Goal: Navigation & Orientation: Find specific page/section

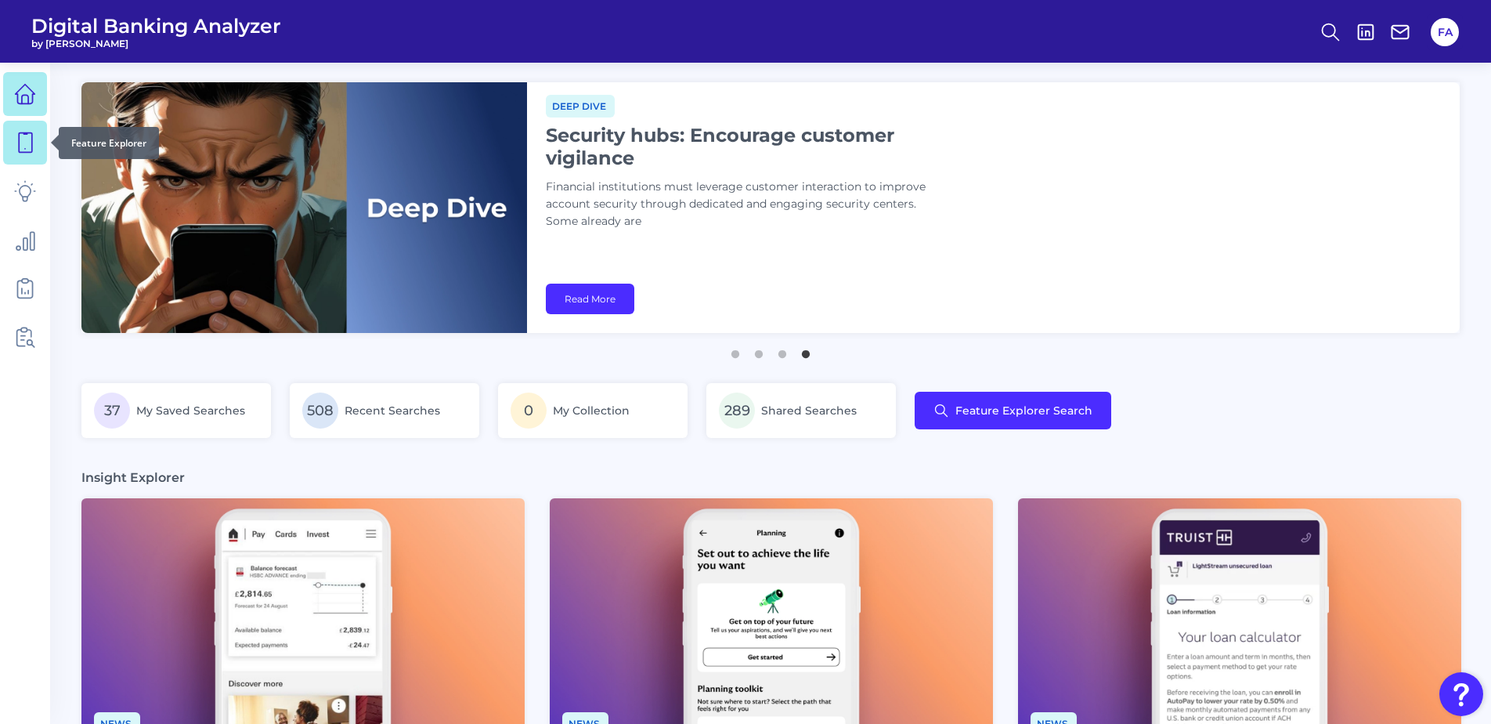
click at [28, 136] on icon at bounding box center [25, 143] width 22 height 22
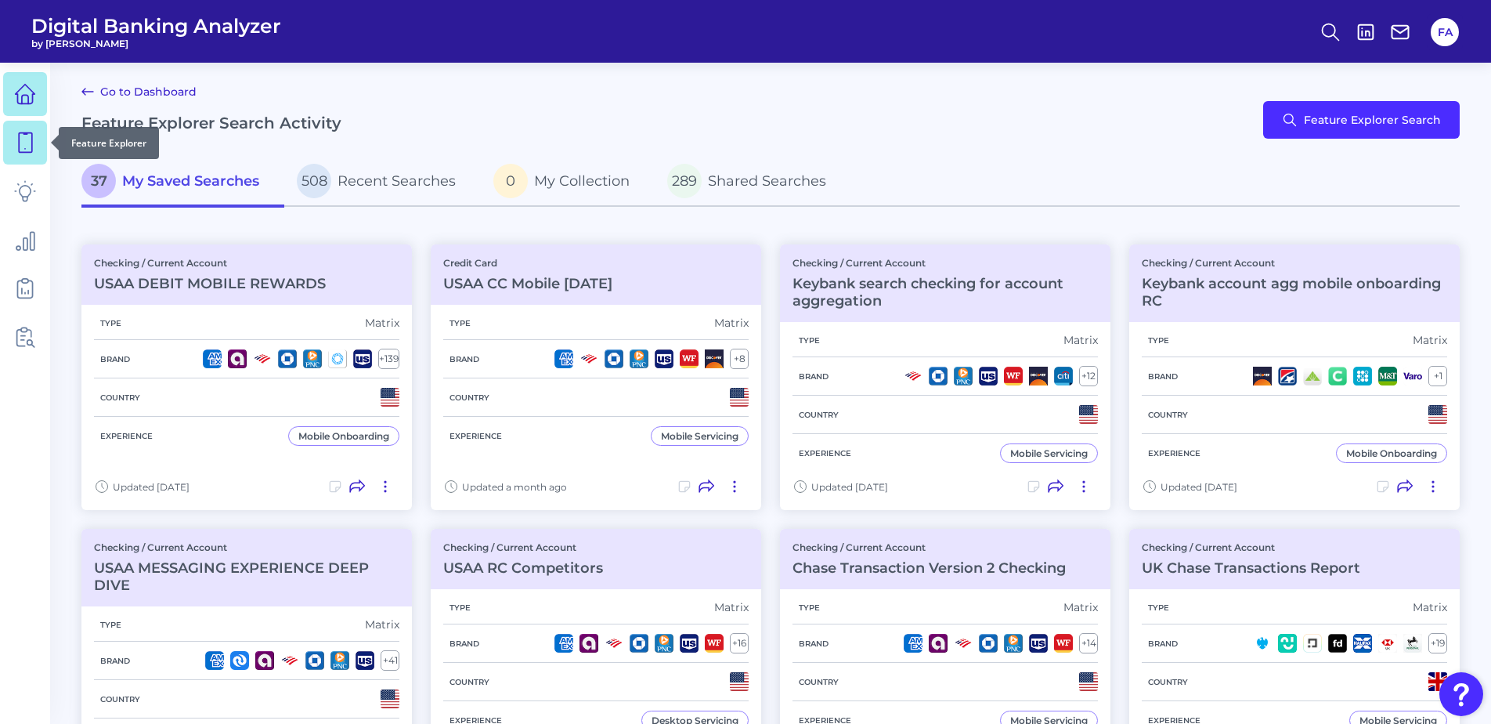
click at [36, 112] on link at bounding box center [25, 94] width 44 height 44
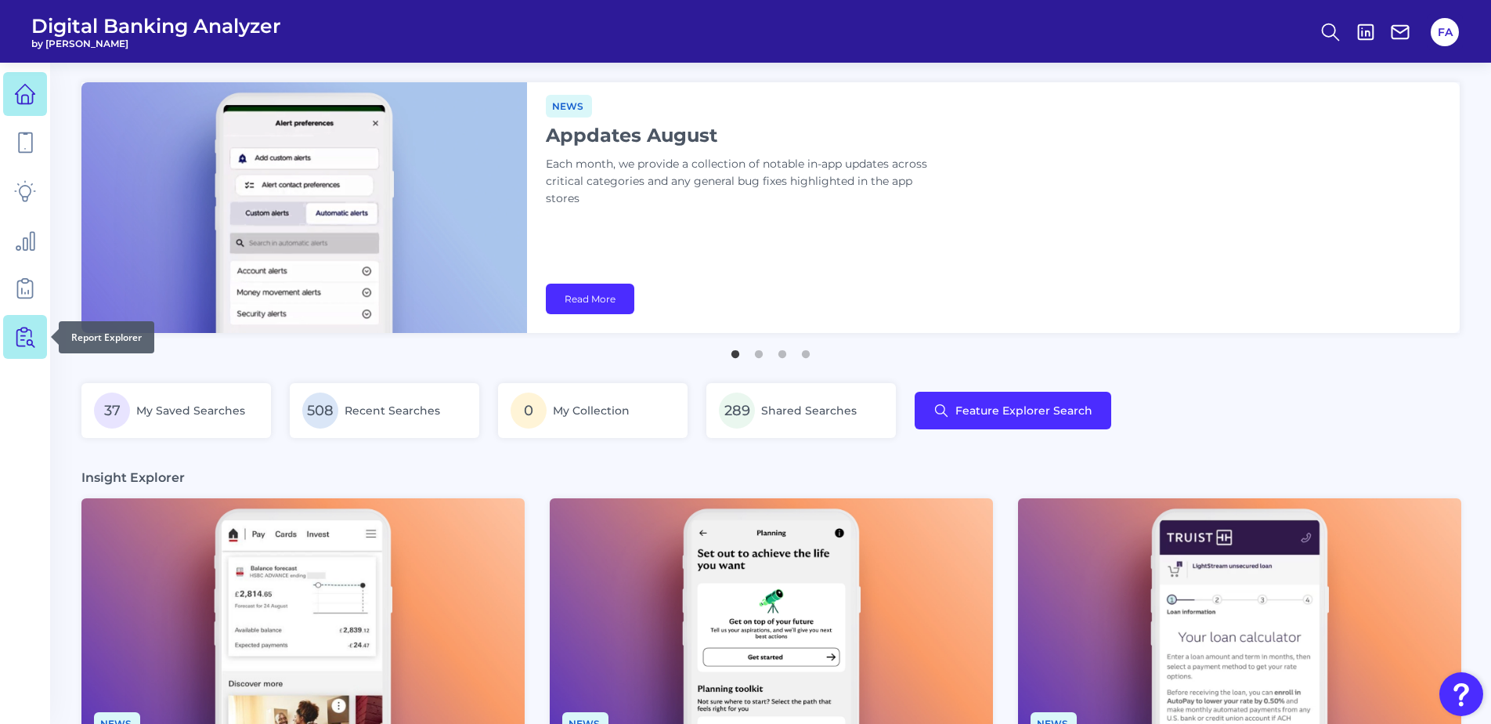
click at [35, 333] on icon at bounding box center [25, 337] width 22 height 22
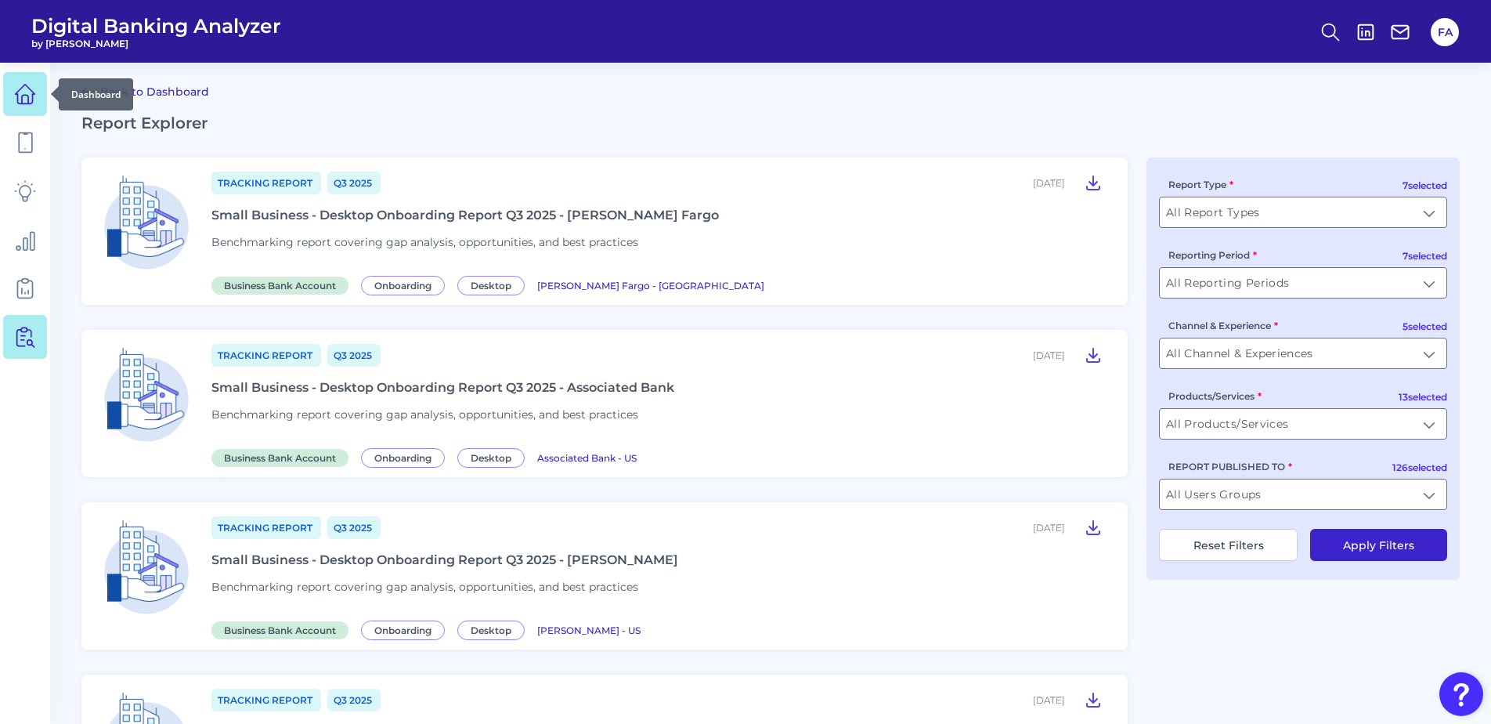
click at [38, 90] on link at bounding box center [25, 94] width 44 height 44
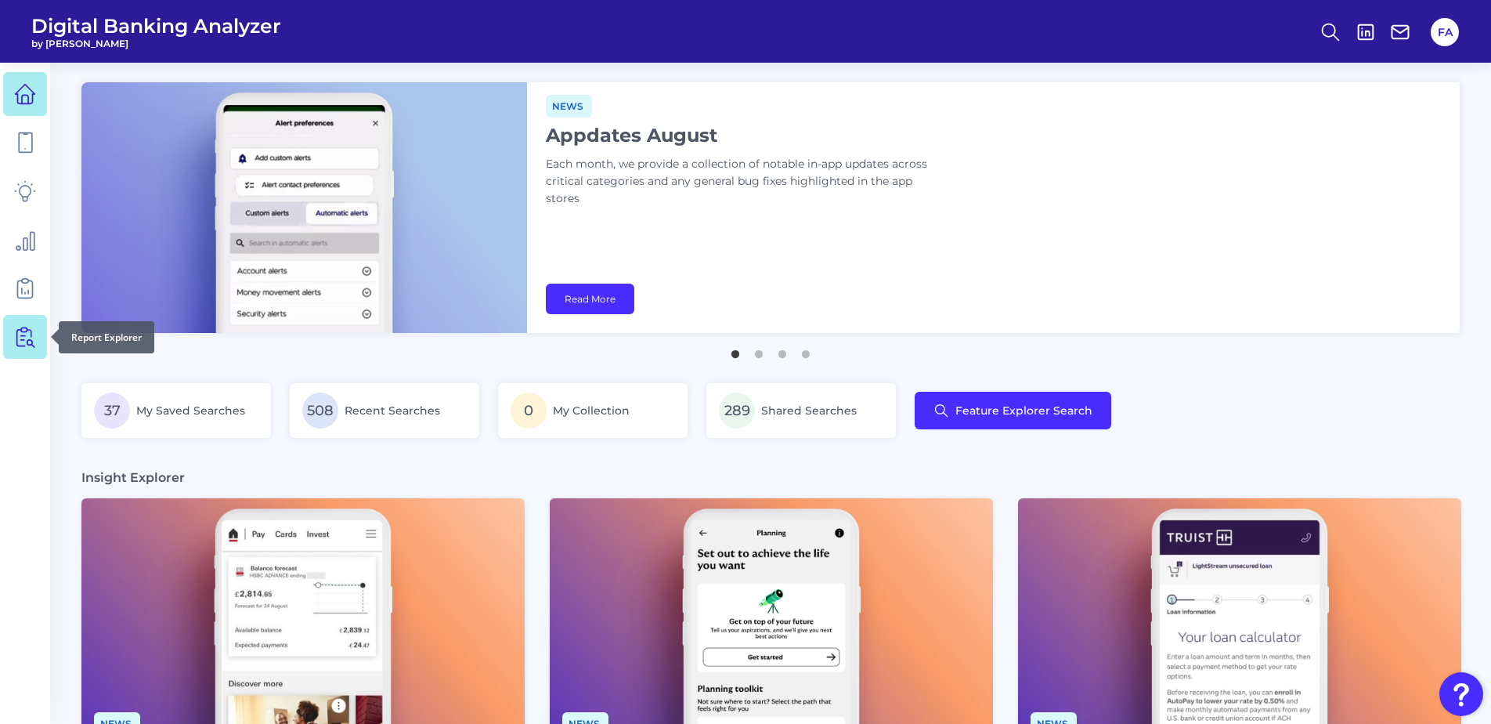
click at [35, 320] on link at bounding box center [25, 337] width 44 height 44
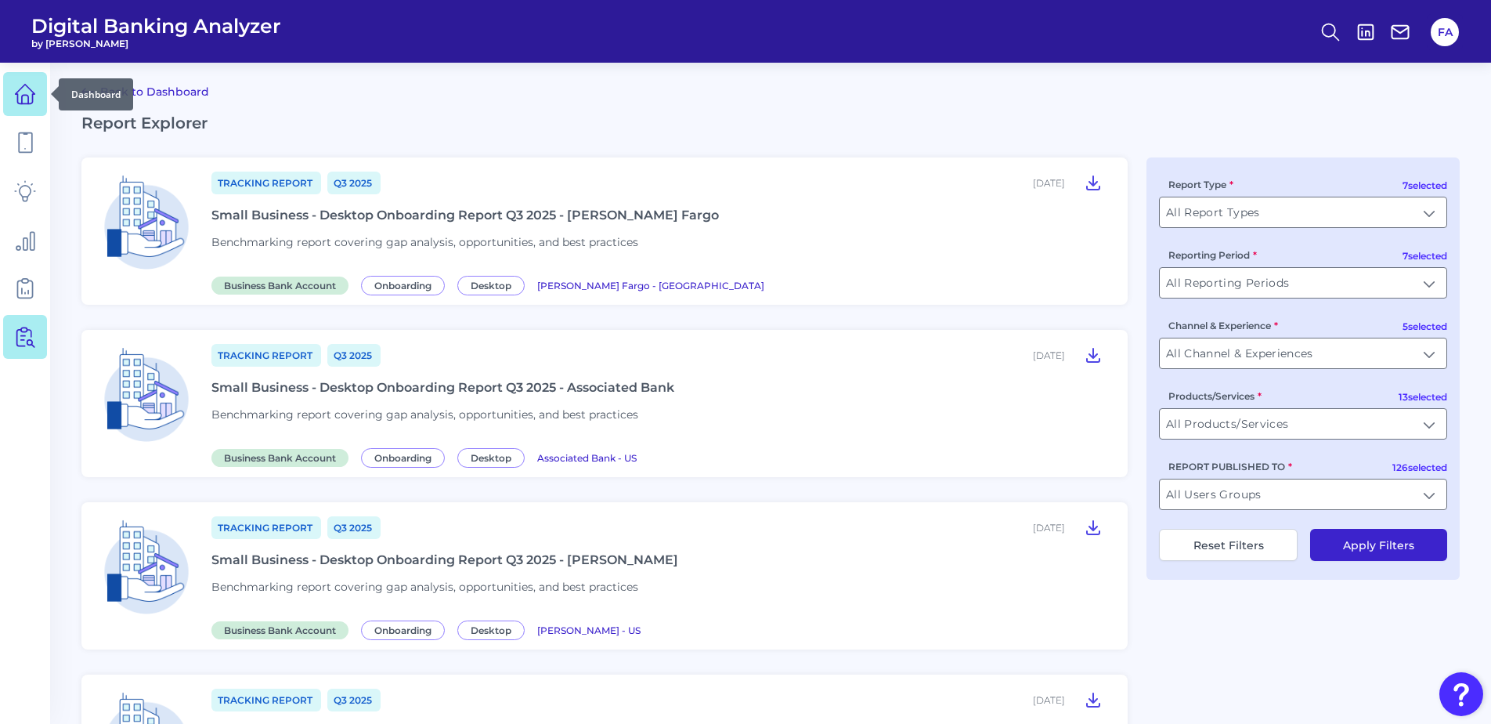
click at [36, 110] on link at bounding box center [25, 94] width 44 height 44
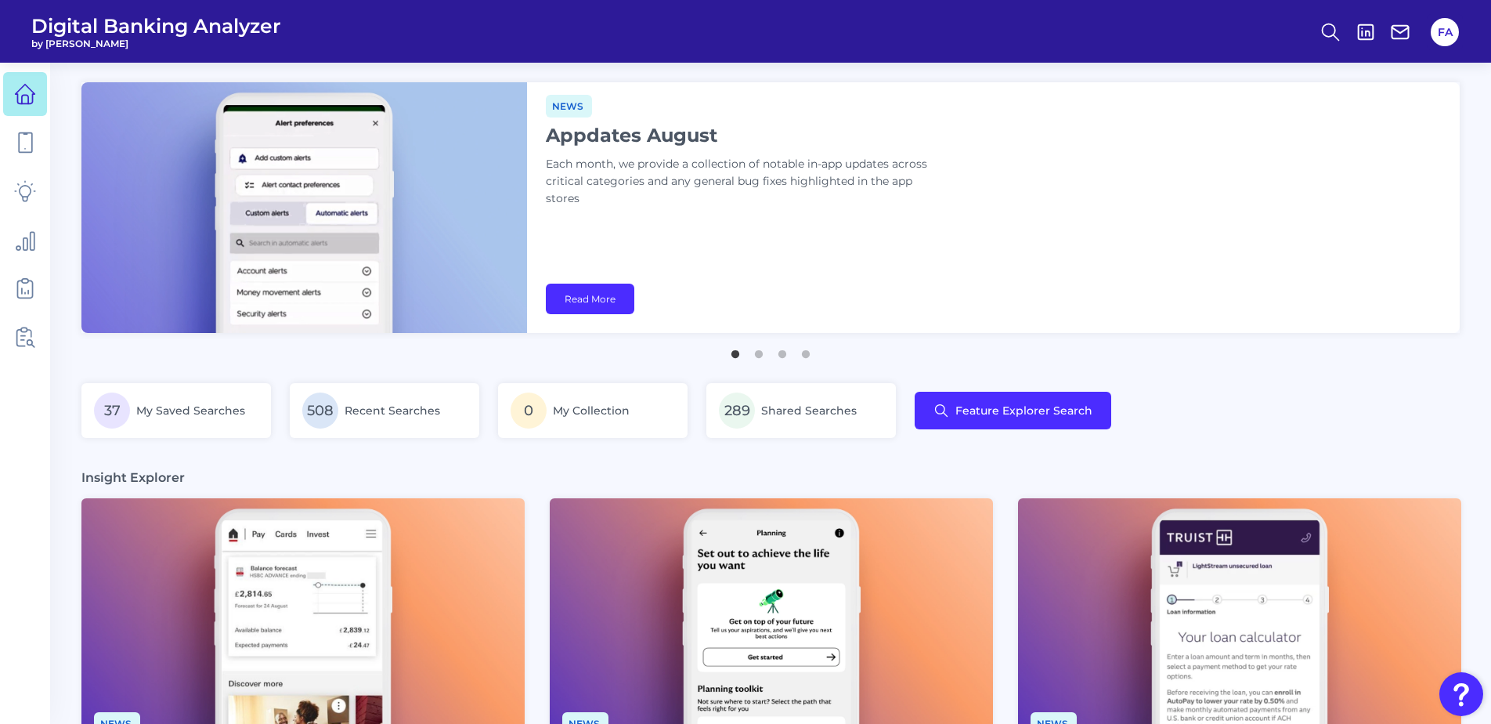
click at [42, 134] on link at bounding box center [25, 143] width 44 height 44
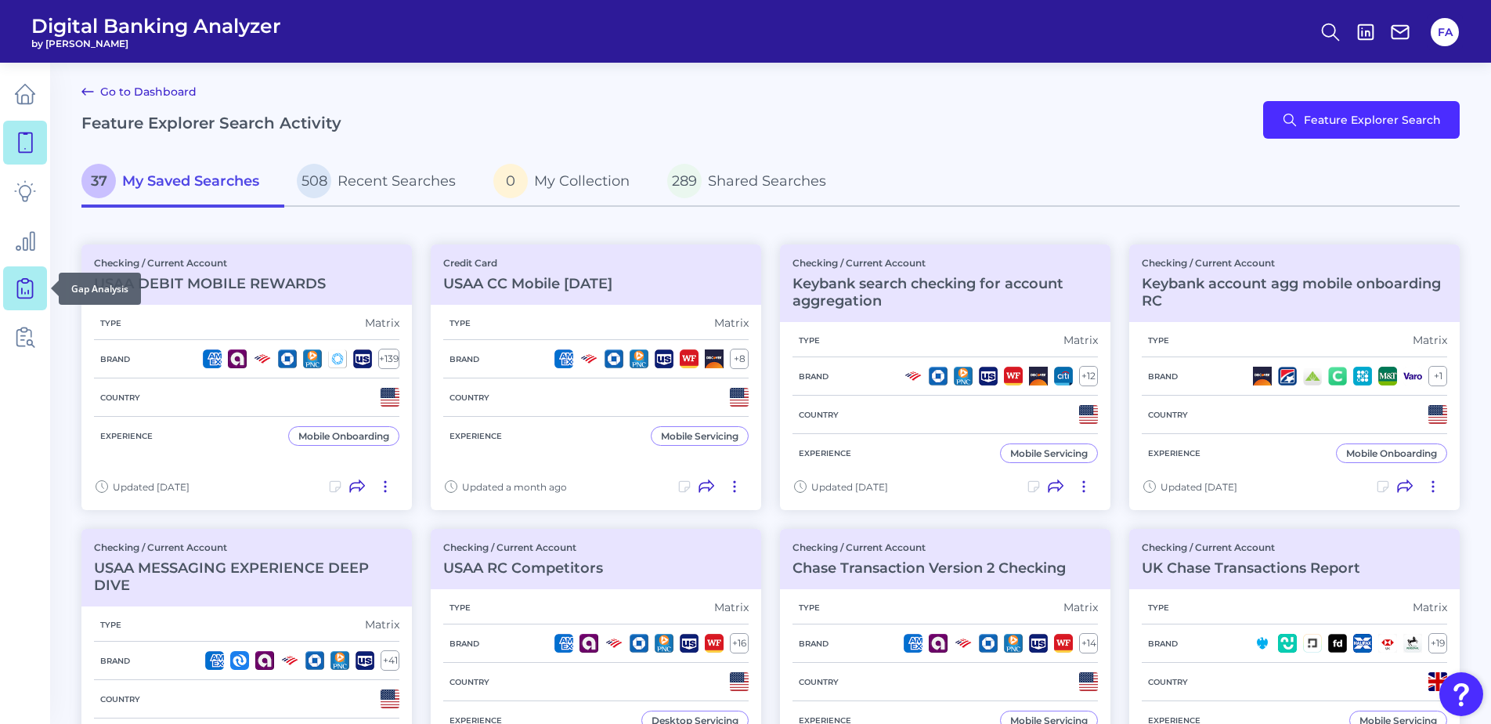
click at [10, 290] on link at bounding box center [25, 288] width 44 height 44
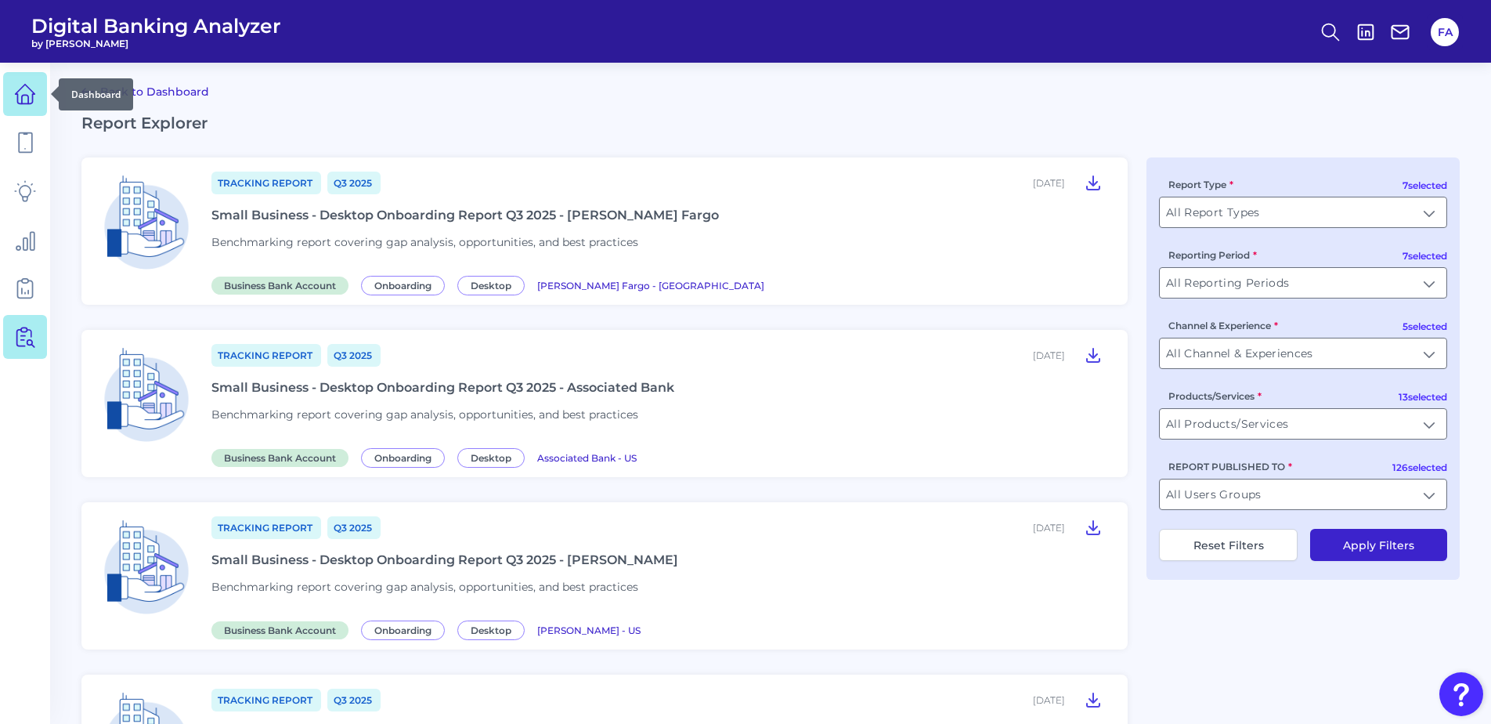
click at [37, 101] on link at bounding box center [25, 94] width 44 height 44
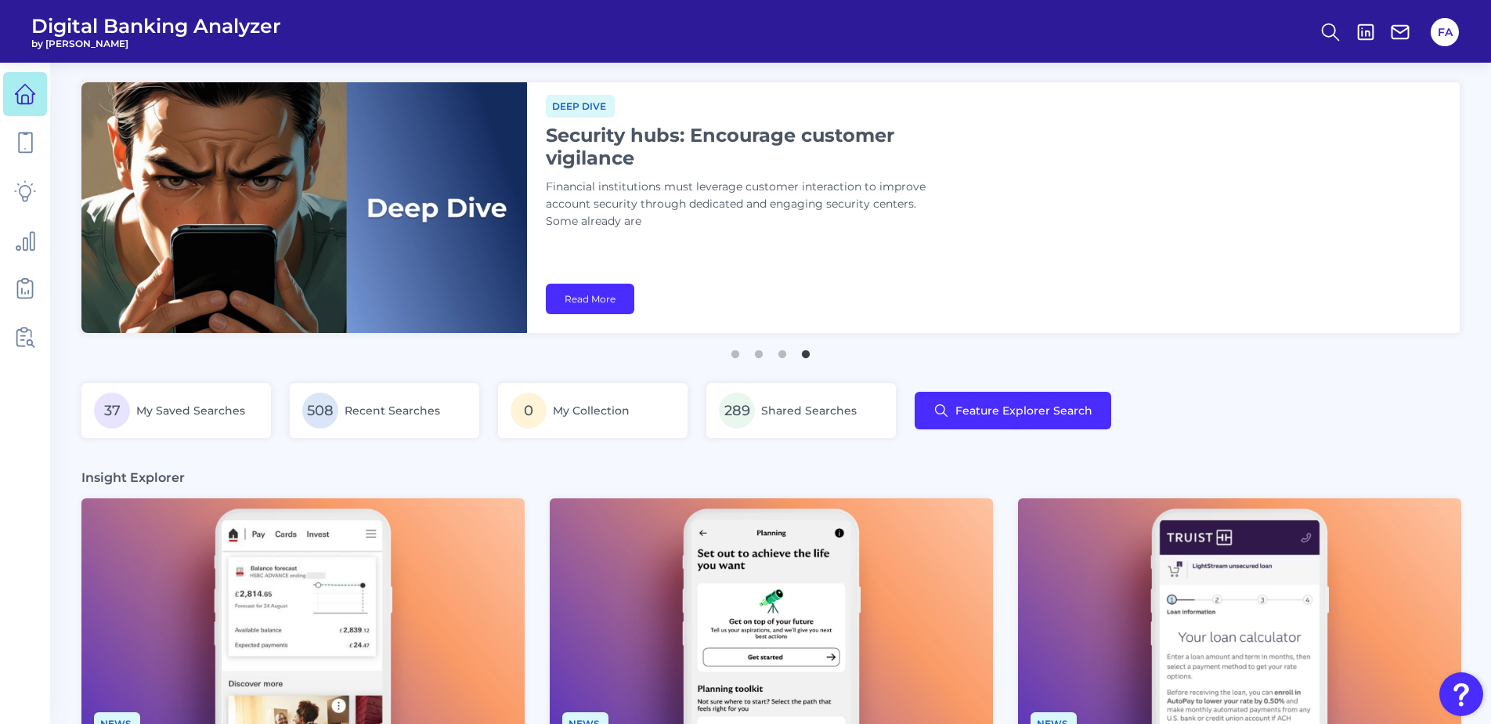
click at [44, 138] on div at bounding box center [51, 143] width 16 height 16
click at [27, 130] on link at bounding box center [25, 143] width 44 height 44
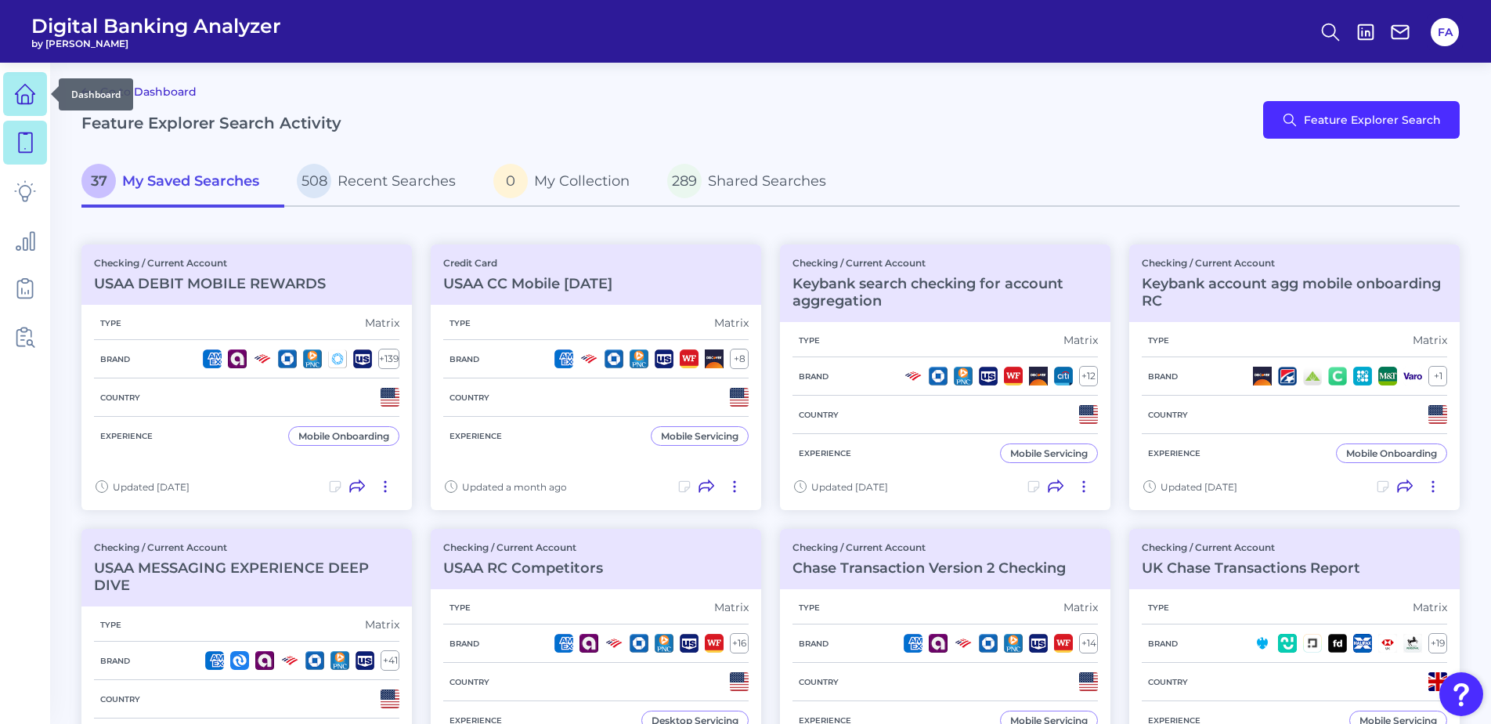
click at [13, 97] on link at bounding box center [25, 94] width 44 height 44
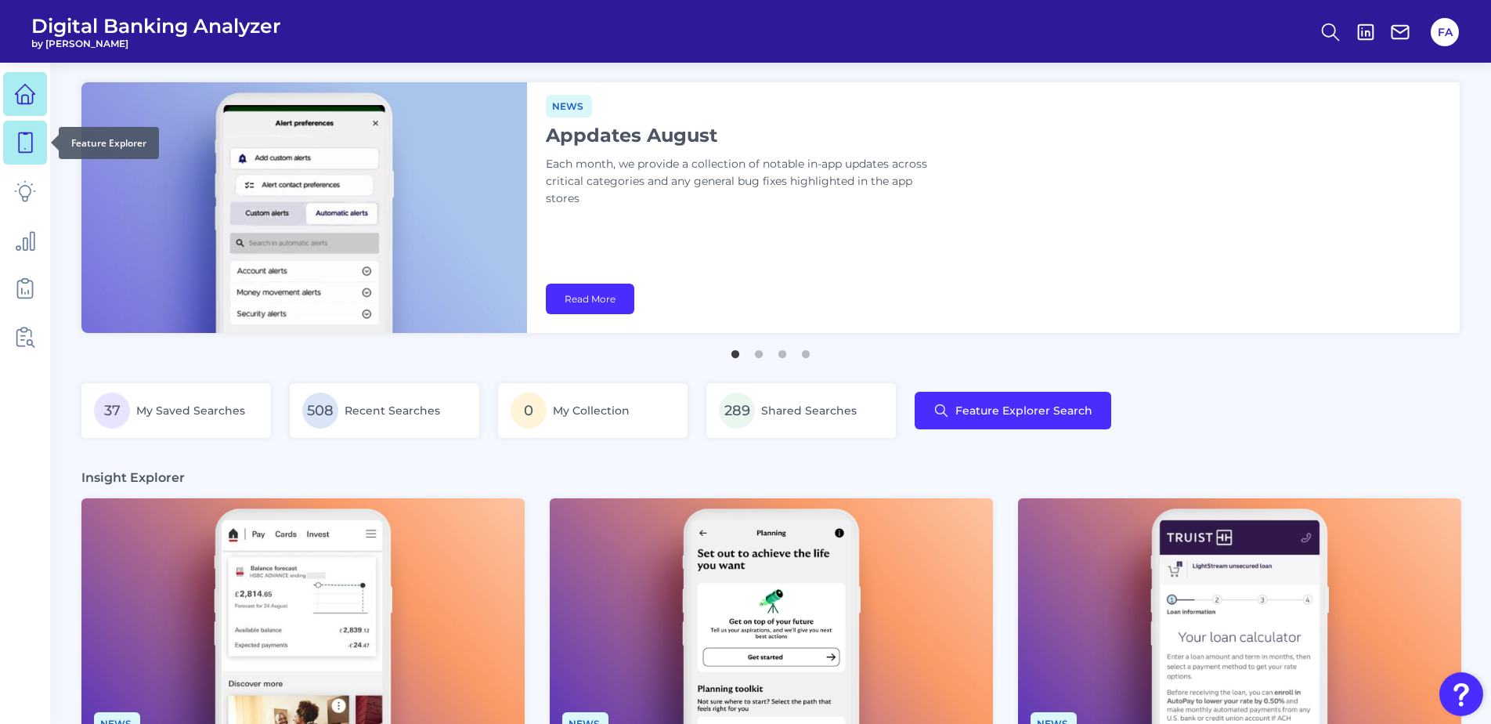
click at [25, 157] on link at bounding box center [25, 143] width 44 height 44
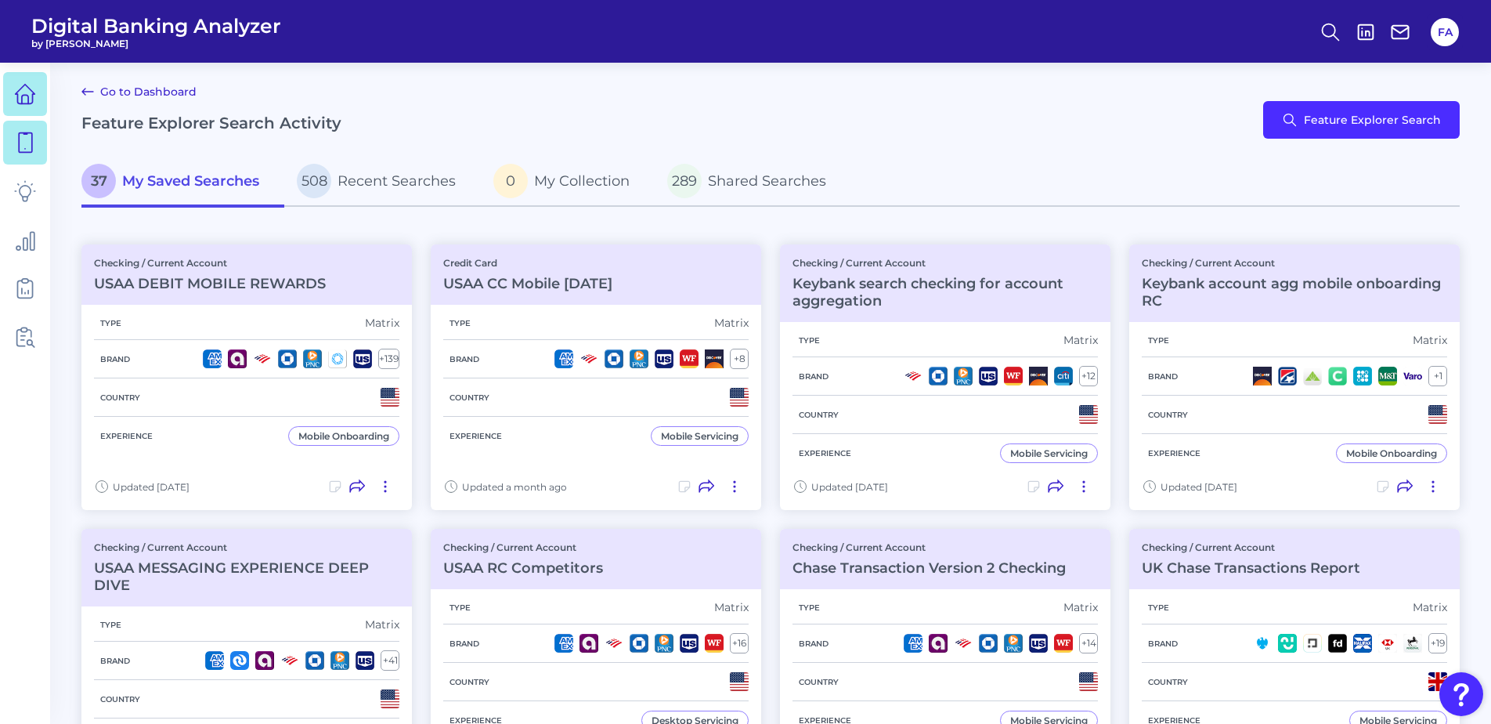
click at [32, 81] on link at bounding box center [25, 94] width 44 height 44
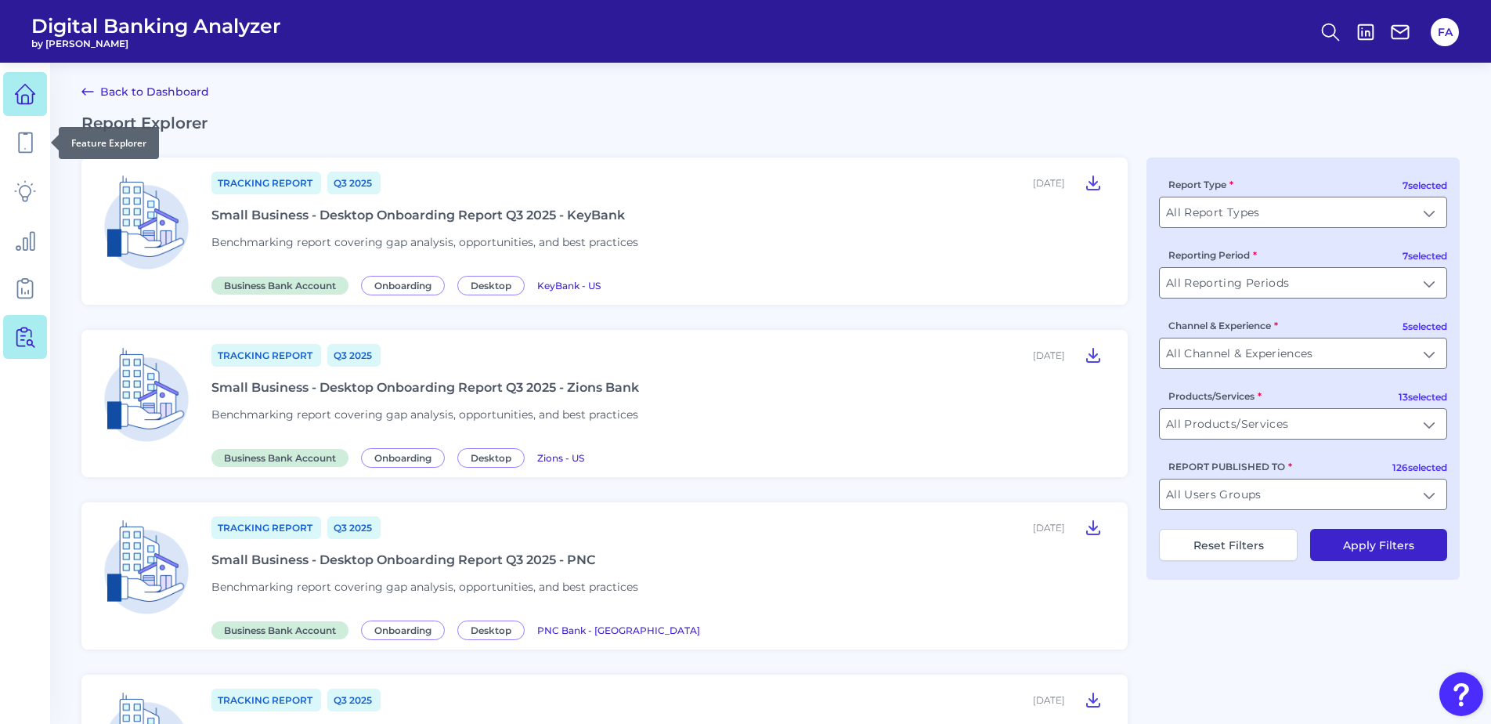
click at [40, 83] on link at bounding box center [25, 94] width 44 height 44
